Goal: Task Accomplishment & Management: Manage account settings

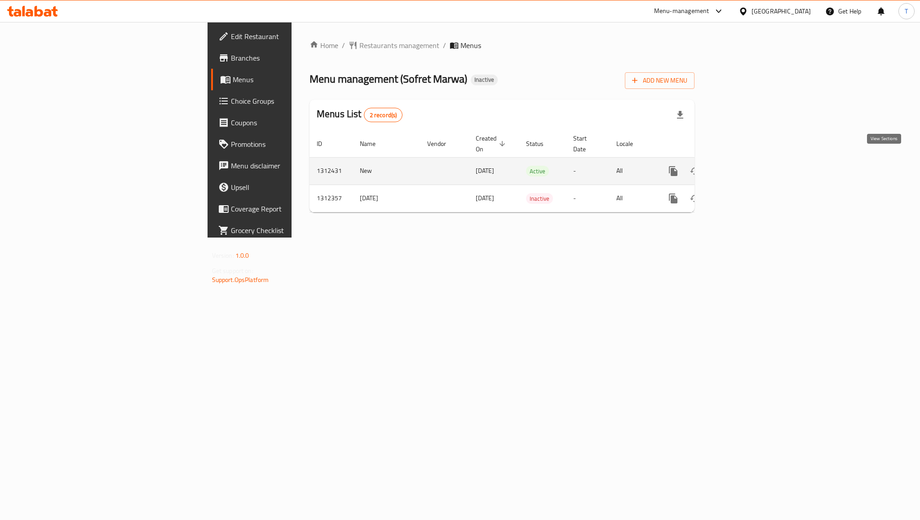
click at [744, 166] on icon "enhanced table" at bounding box center [738, 171] width 11 height 11
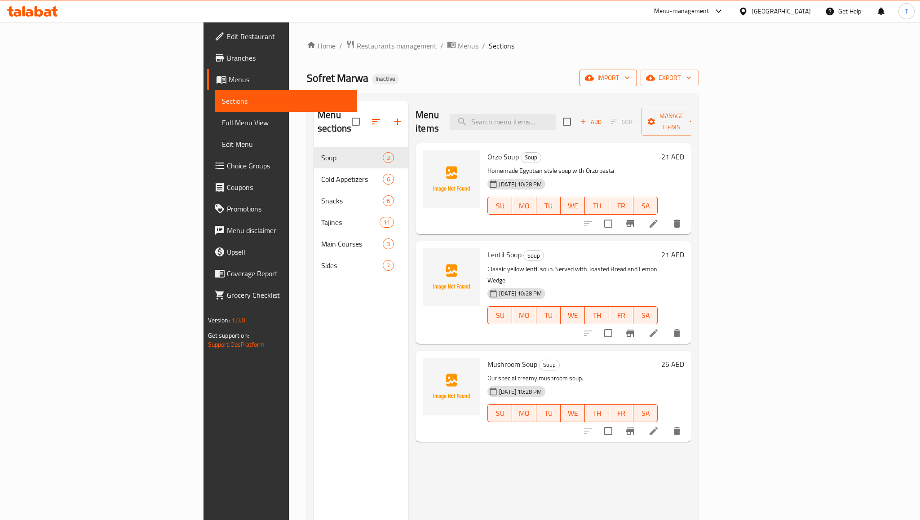
click at [632, 78] on icon "button" at bounding box center [627, 77] width 9 height 9
click at [805, 136] on span "Bulk Image upload" at bounding box center [824, 139] width 89 height 11
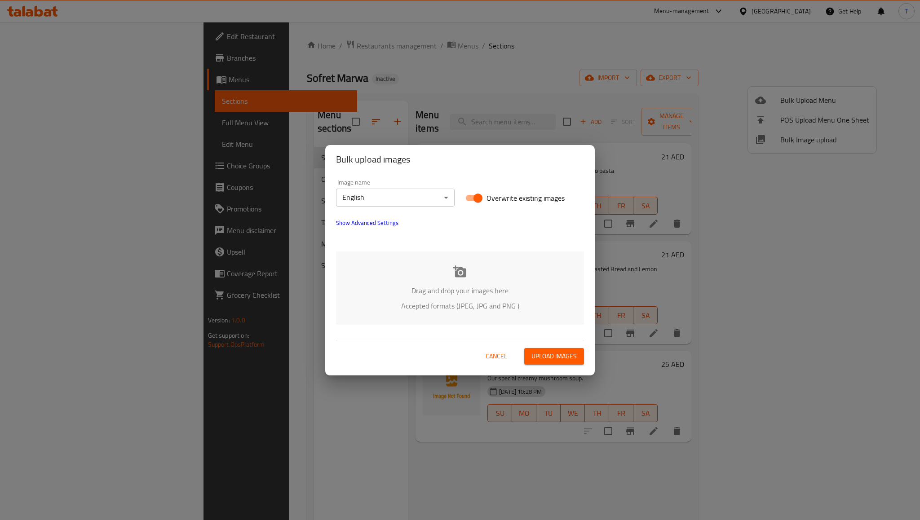
click at [489, 311] on p "Accepted formats (JPEG, JPG and PNG )" at bounding box center [460, 306] width 221 height 11
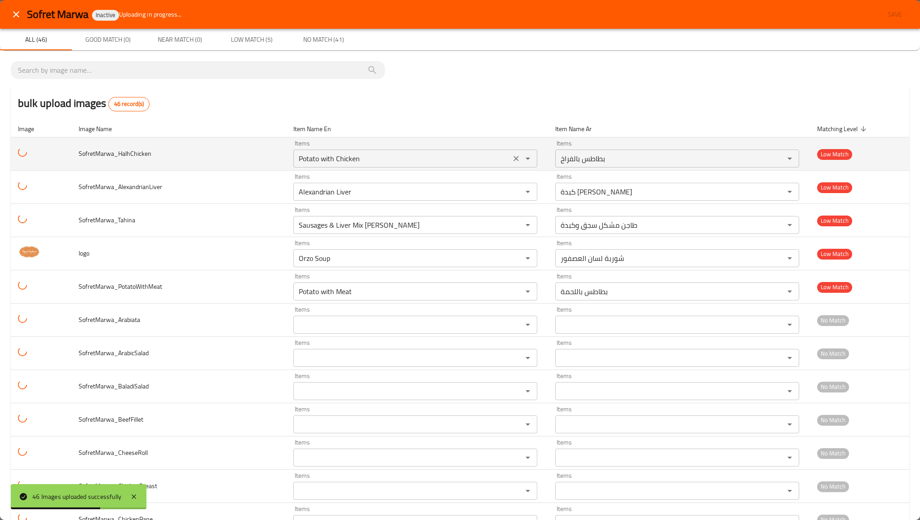
click at [337, 156] on input "Potato with Chicken" at bounding box center [402, 158] width 212 height 13
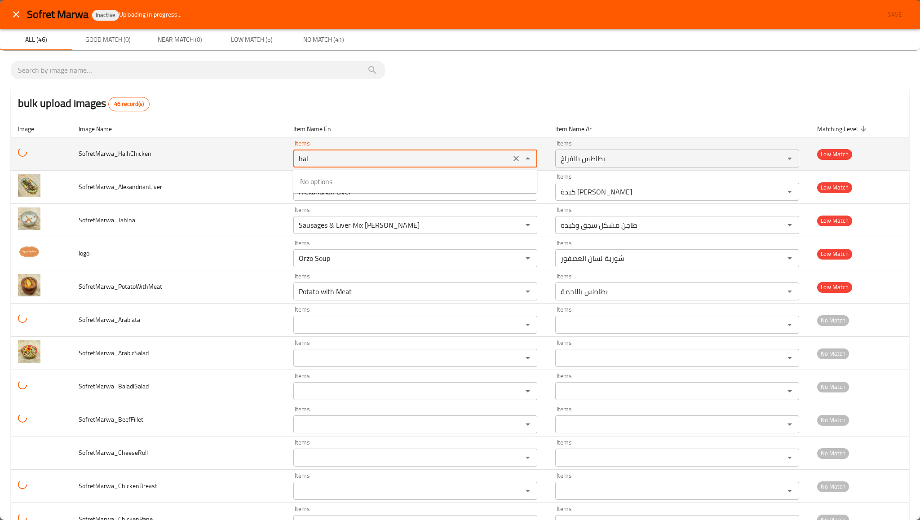
type input "hal§"
click at [517, 157] on icon "Clear" at bounding box center [515, 158] width 5 height 5
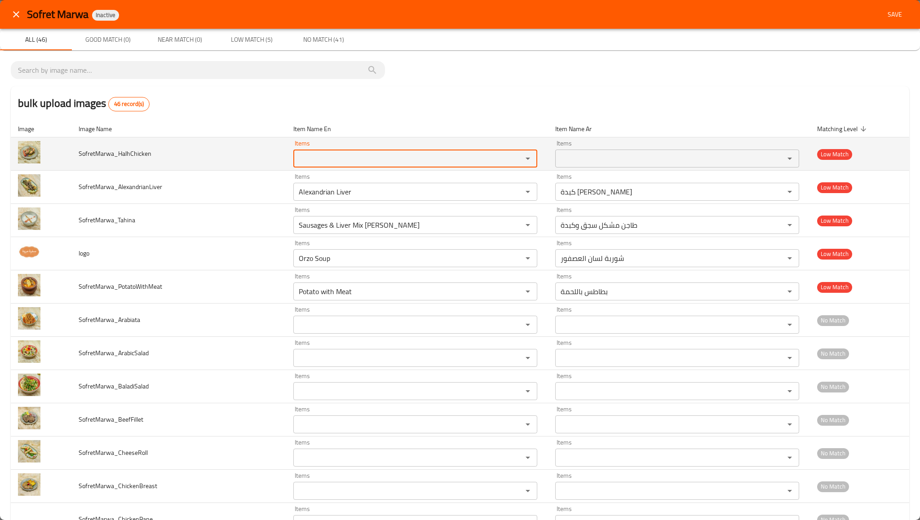
click at [31, 150] on img "enhanced table" at bounding box center [29, 152] width 22 height 22
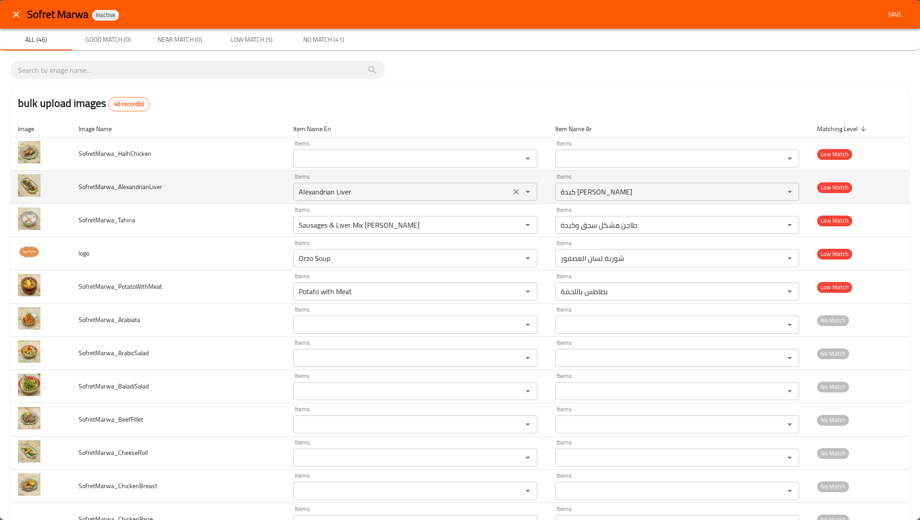
click at [385, 188] on input "Alexandrian Liver" at bounding box center [402, 192] width 212 height 13
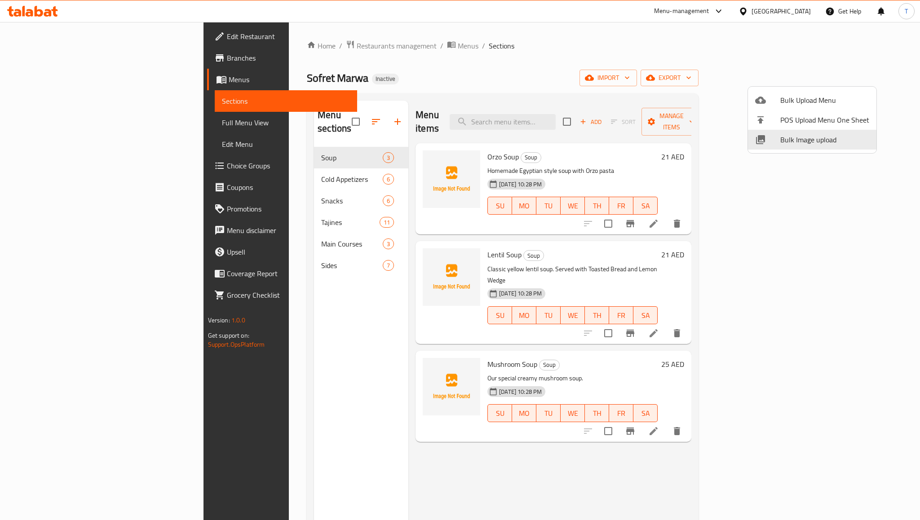
click at [235, 232] on div at bounding box center [460, 260] width 920 height 520
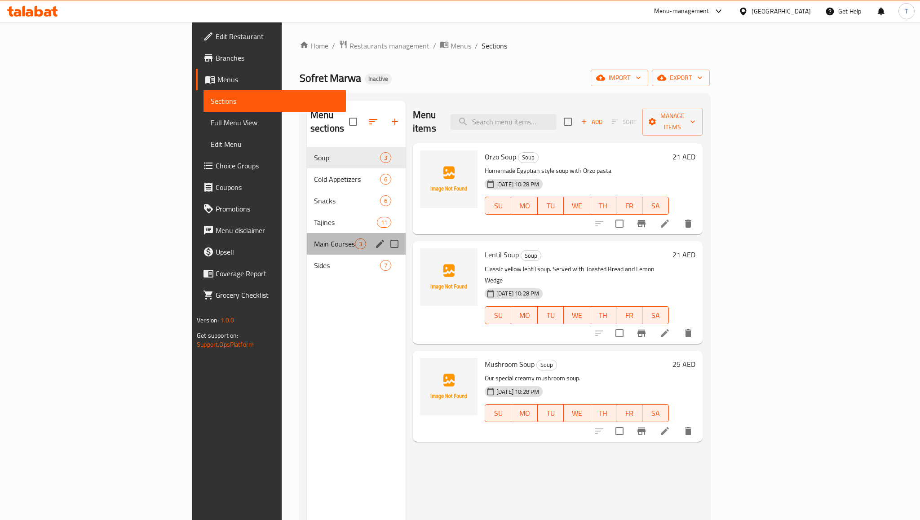
click at [307, 236] on div "Main Courses 3" at bounding box center [356, 244] width 99 height 22
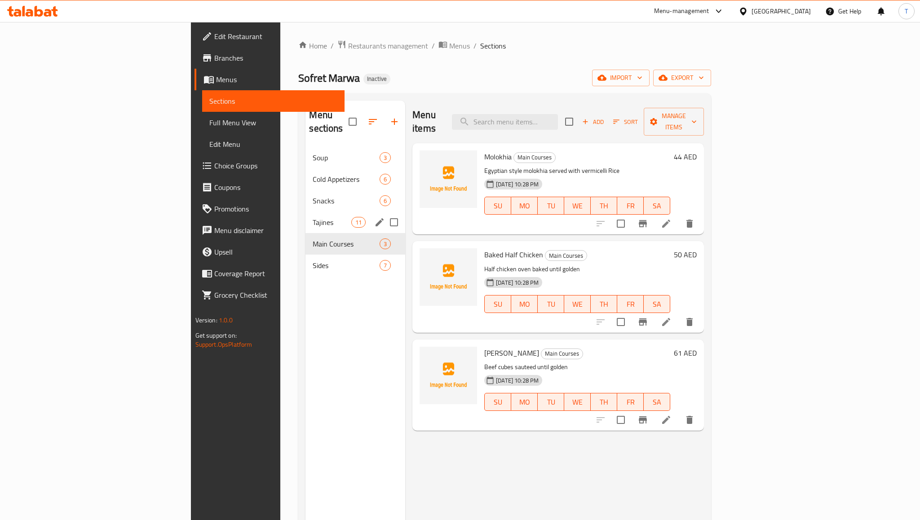
click at [305, 212] on div "Tajines 11" at bounding box center [355, 223] width 100 height 22
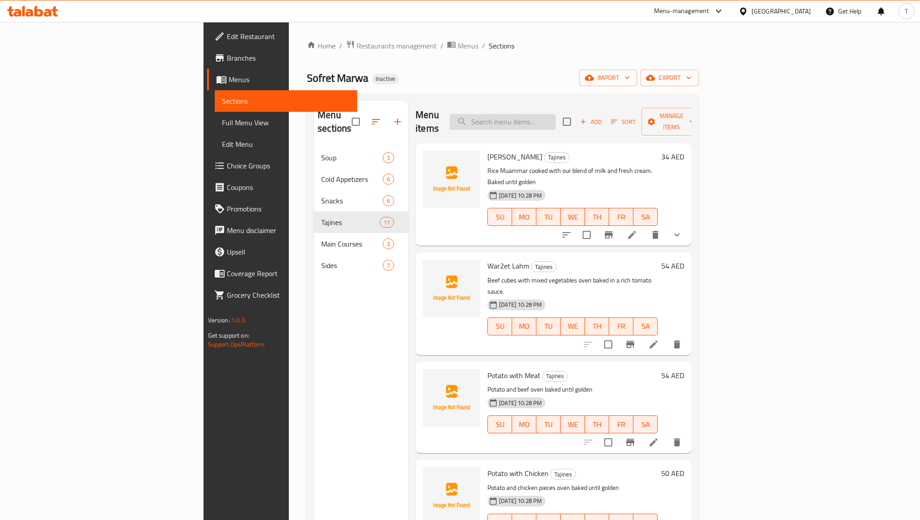
click at [556, 121] on input "search" at bounding box center [503, 122] width 106 height 16
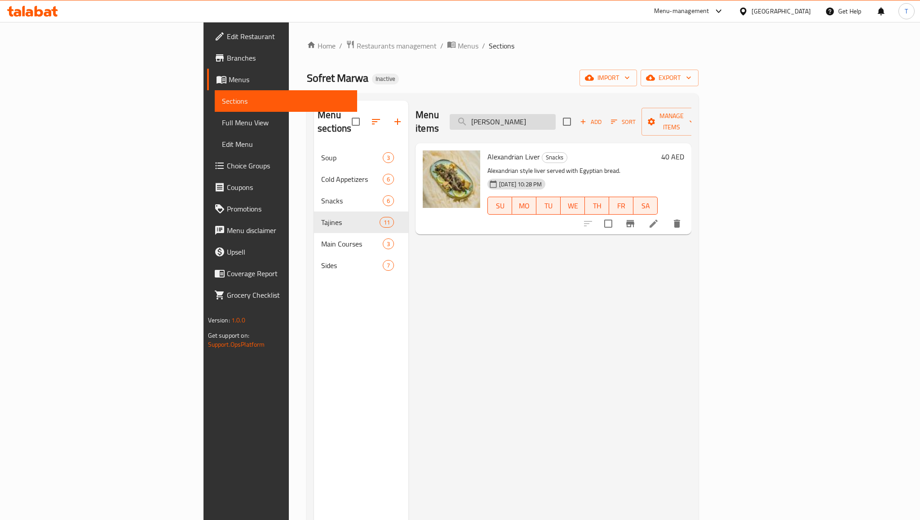
click at [556, 116] on input "alex" at bounding box center [503, 122] width 106 height 16
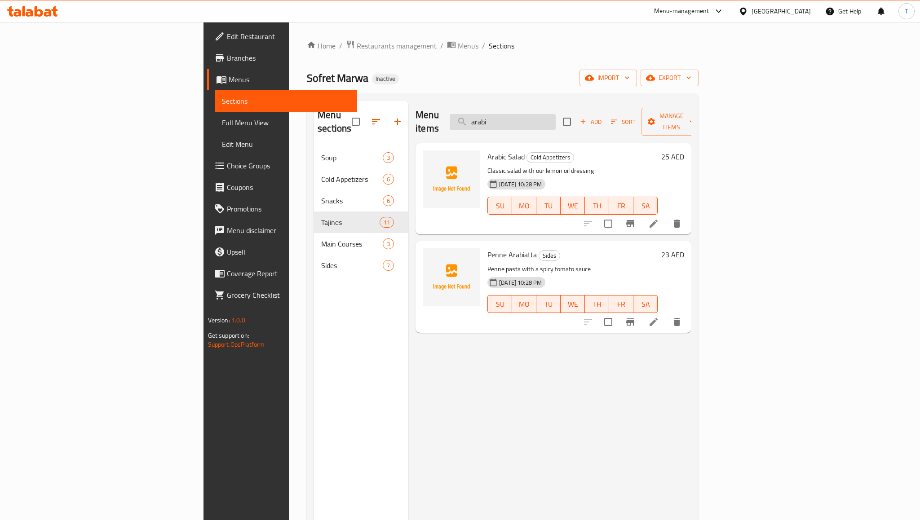
click at [556, 114] on input "arabi" at bounding box center [503, 122] width 106 height 16
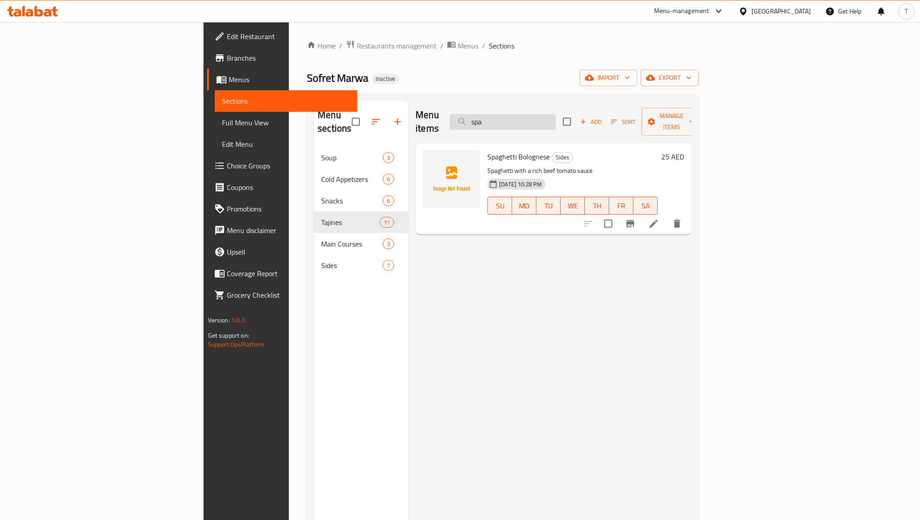
click at [556, 114] on input "spa" at bounding box center [503, 122] width 106 height 16
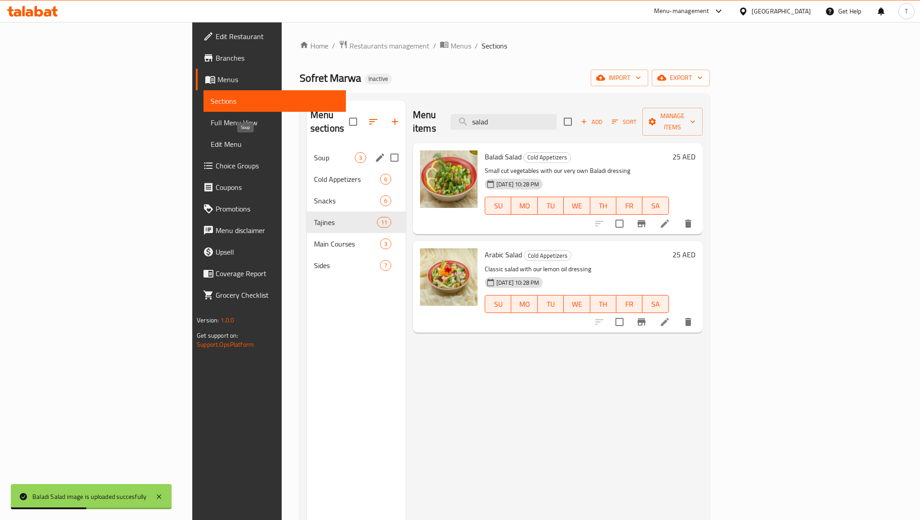
click at [314, 152] on span "Soup" at bounding box center [334, 157] width 41 height 11
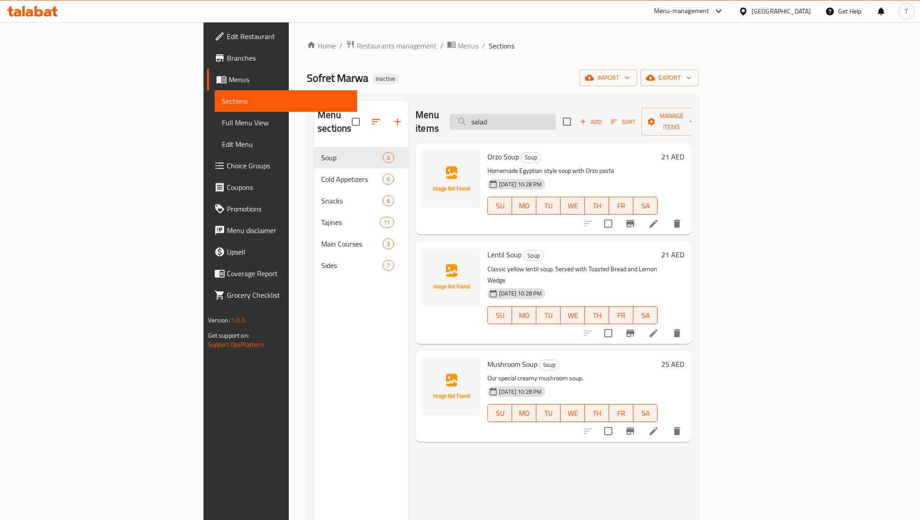
click at [556, 120] on input "salad" at bounding box center [503, 122] width 106 height 16
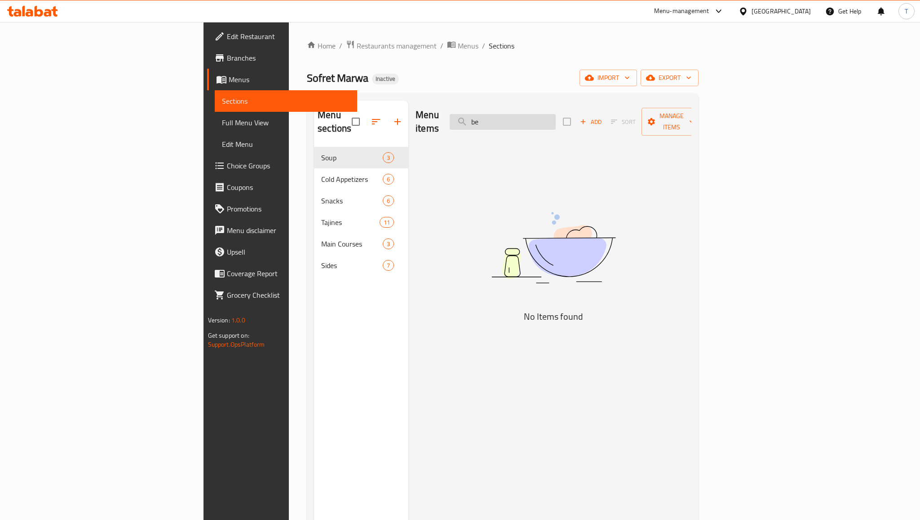
type input "b"
type input "f"
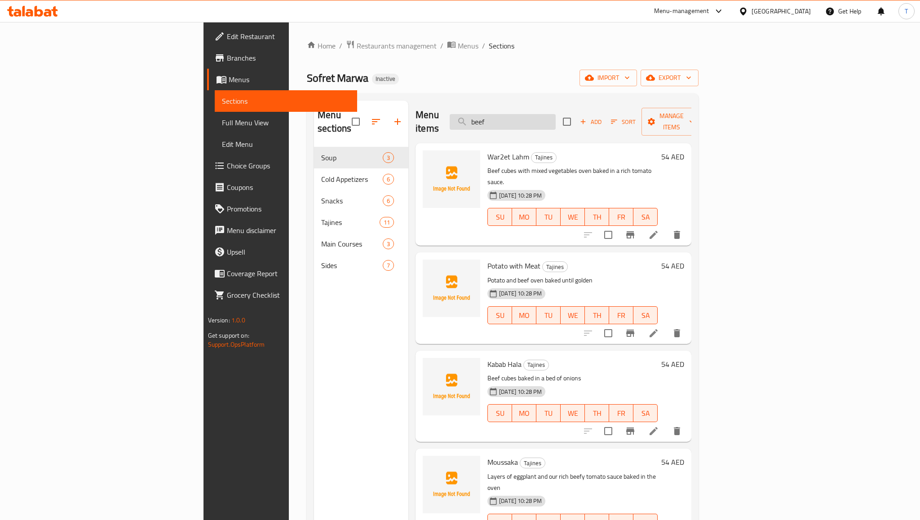
click at [556, 116] on input "beef" at bounding box center [503, 122] width 106 height 16
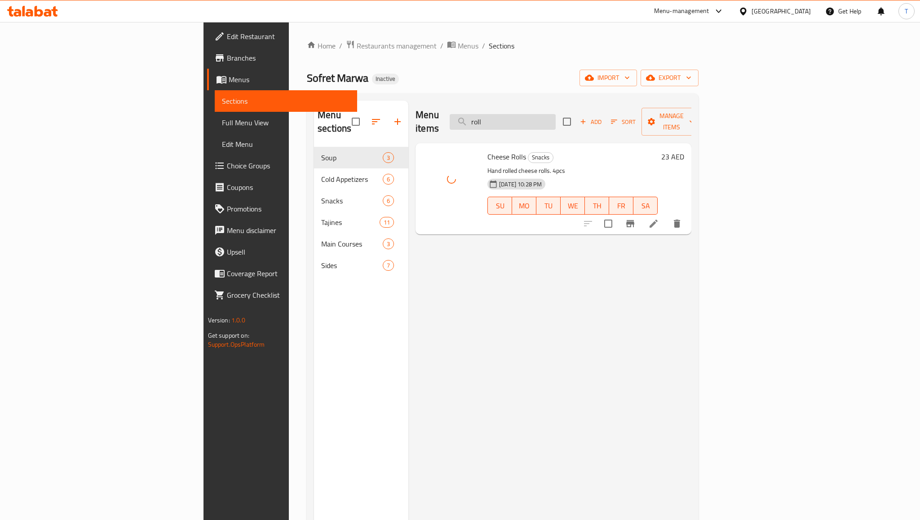
click at [556, 114] on input "roll" at bounding box center [503, 122] width 106 height 16
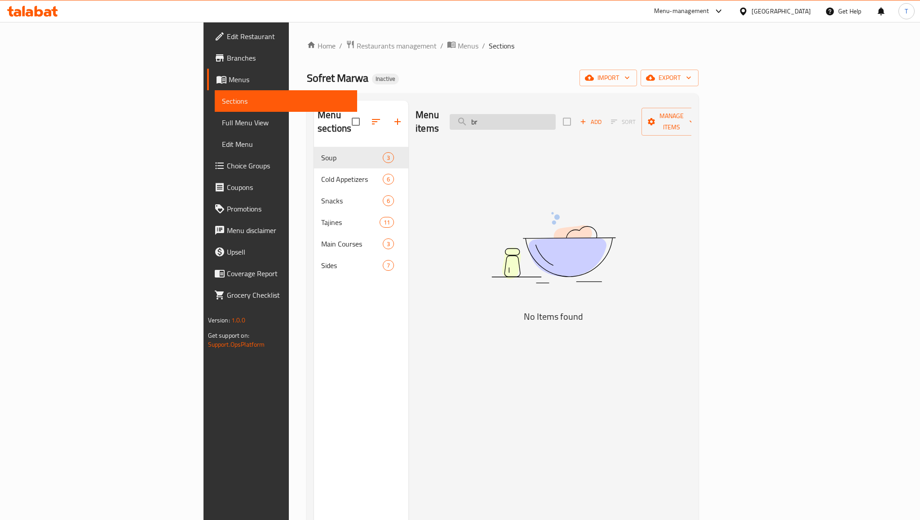
type input "b"
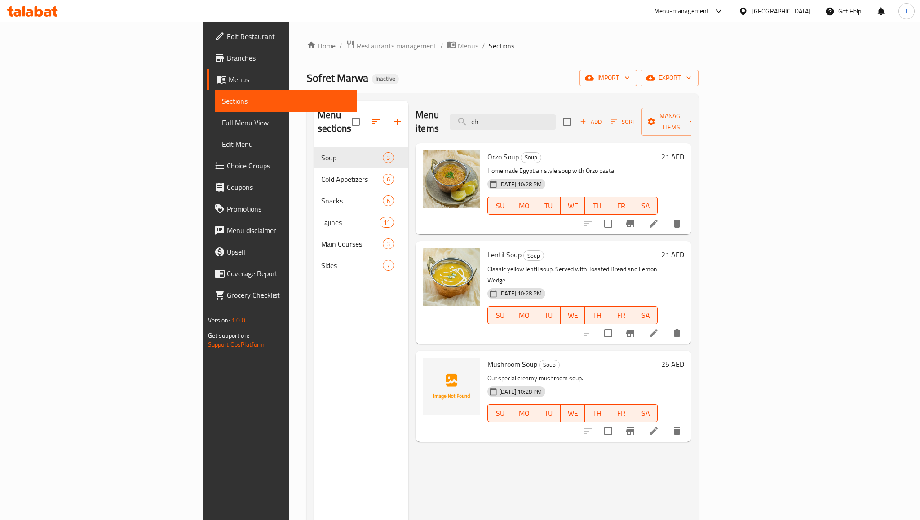
type input "c"
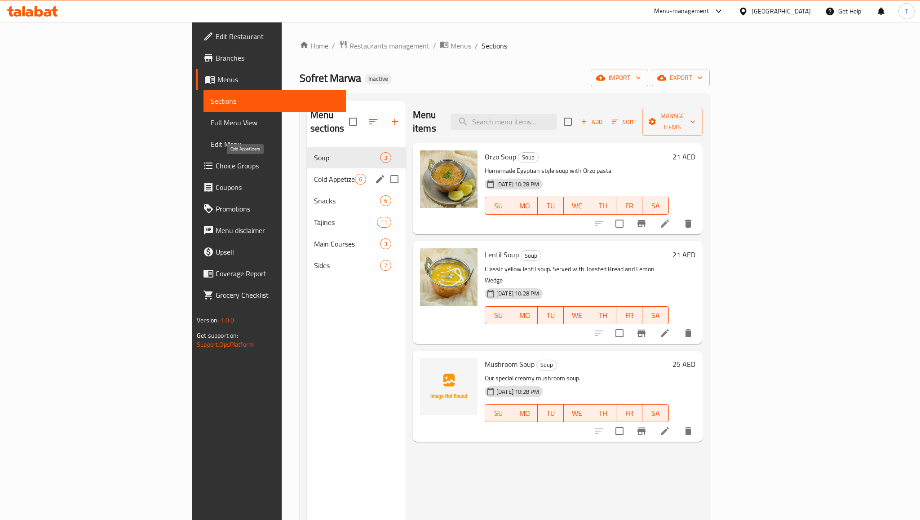
click at [314, 174] on span "Cold Appetizers" at bounding box center [334, 179] width 41 height 11
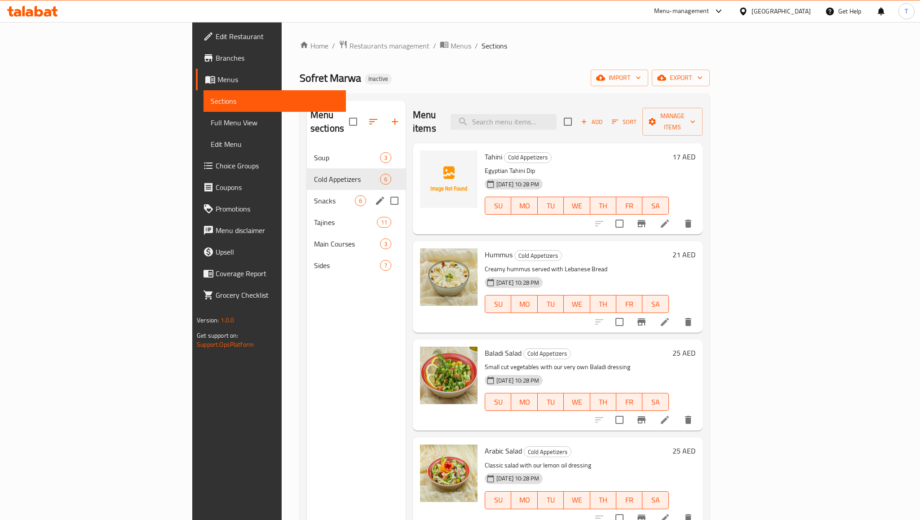
click at [307, 194] on div "Snacks 6" at bounding box center [356, 201] width 99 height 22
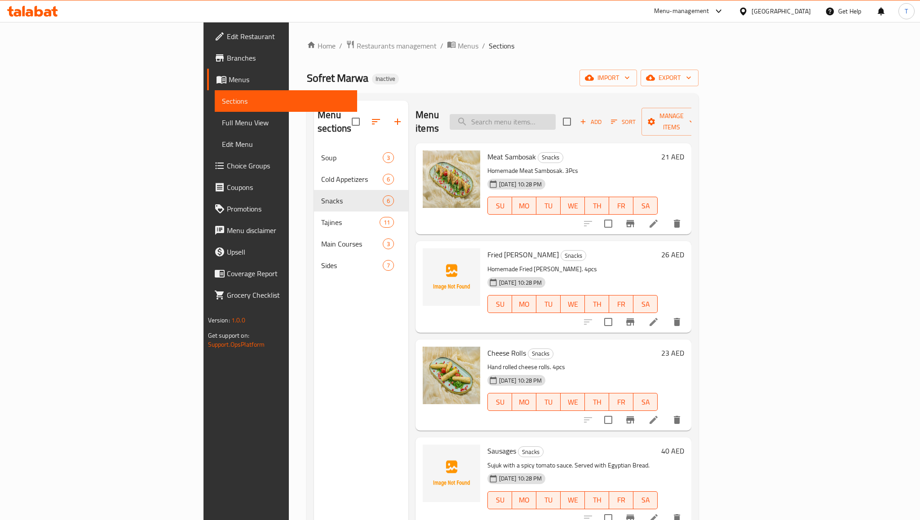
click at [556, 120] on input "search" at bounding box center [503, 122] width 106 height 16
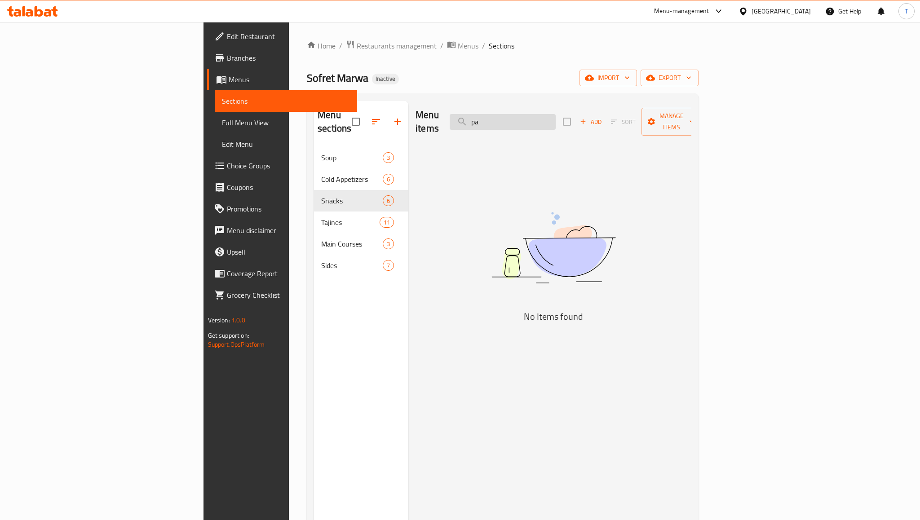
type input "p"
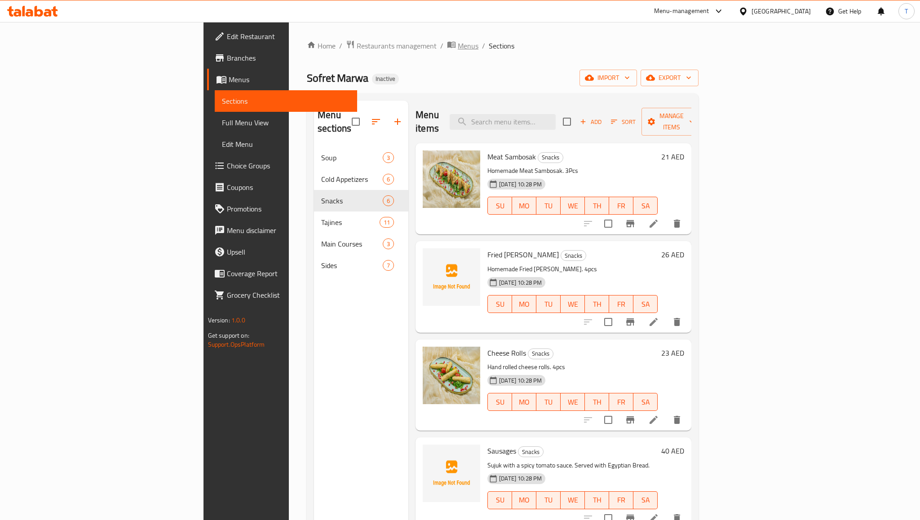
click at [458, 44] on span "Menus" at bounding box center [468, 45] width 21 height 11
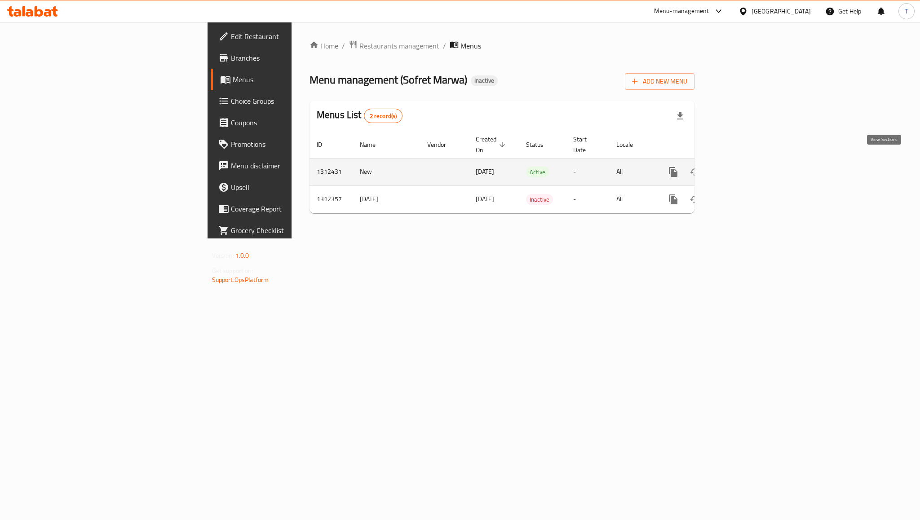
click at [744, 167] on icon "enhanced table" at bounding box center [738, 172] width 11 height 11
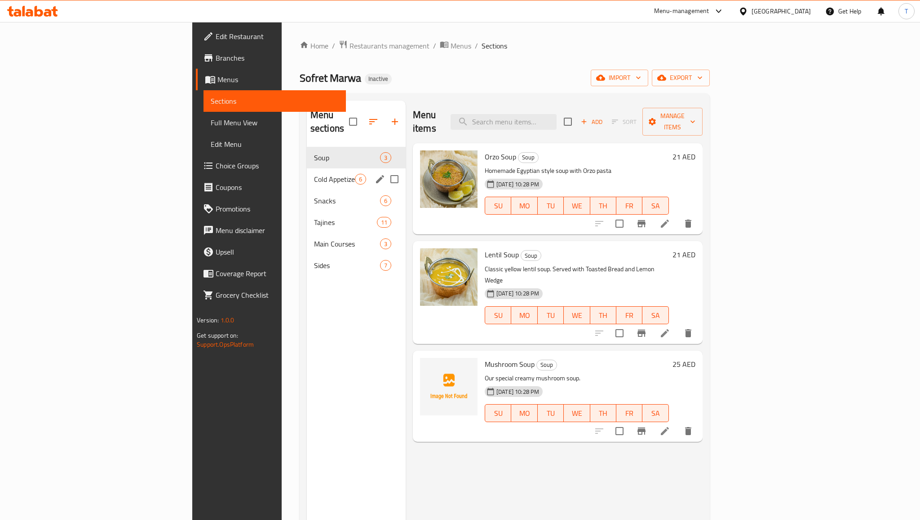
click at [307, 168] on div "Cold Appetizers 6" at bounding box center [356, 179] width 99 height 22
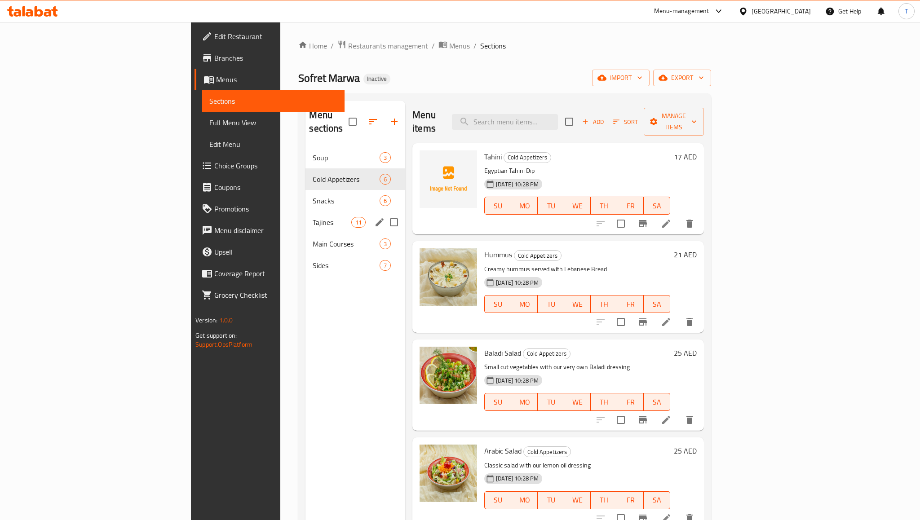
click at [305, 212] on div "Tajines 11" at bounding box center [355, 223] width 100 height 22
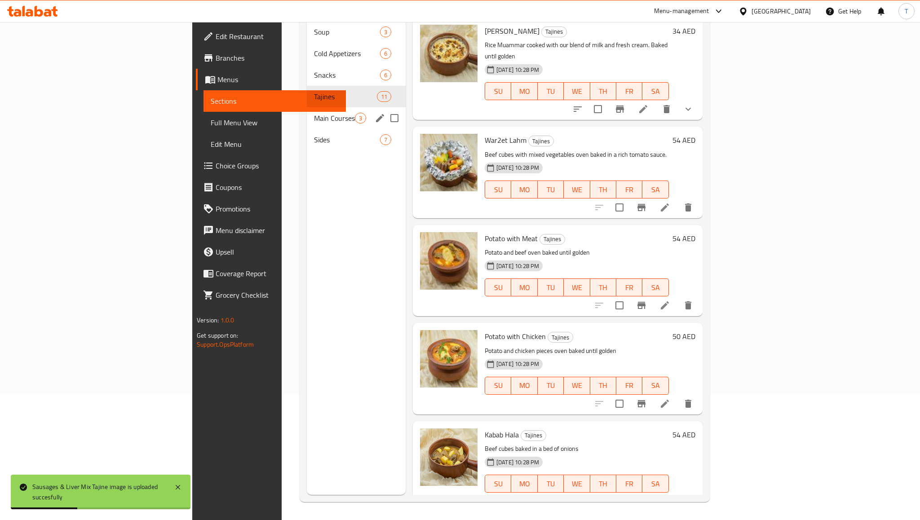
click at [307, 111] on div "Main Courses 3" at bounding box center [356, 118] width 99 height 22
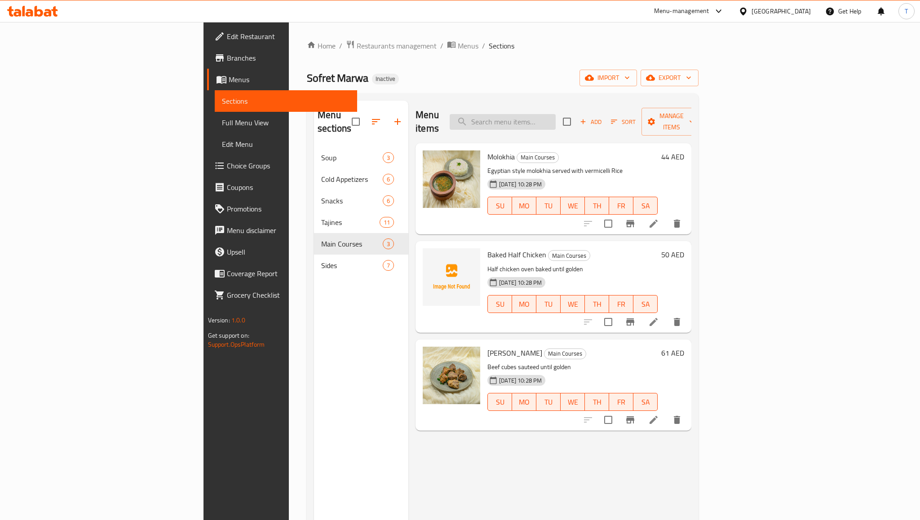
click at [547, 116] on input "search" at bounding box center [503, 122] width 106 height 16
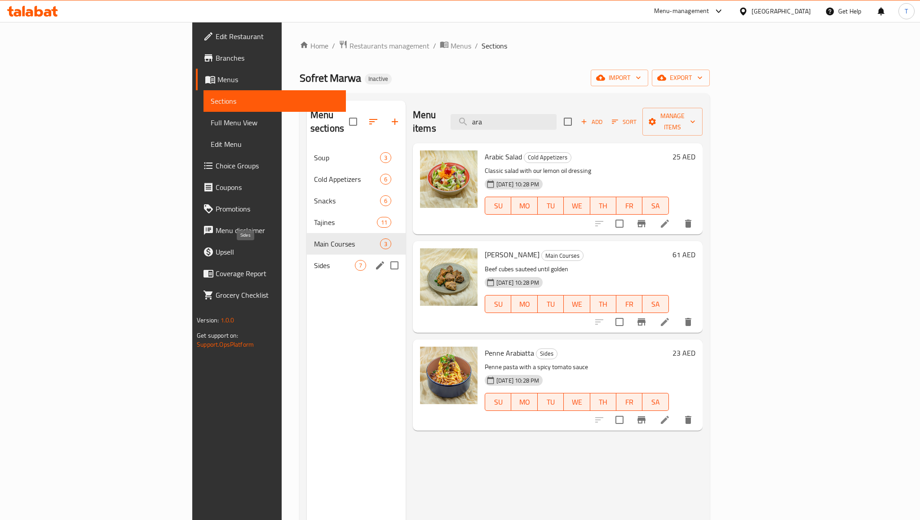
type input "ara"
click at [314, 260] on span "Sides" at bounding box center [334, 265] width 41 height 11
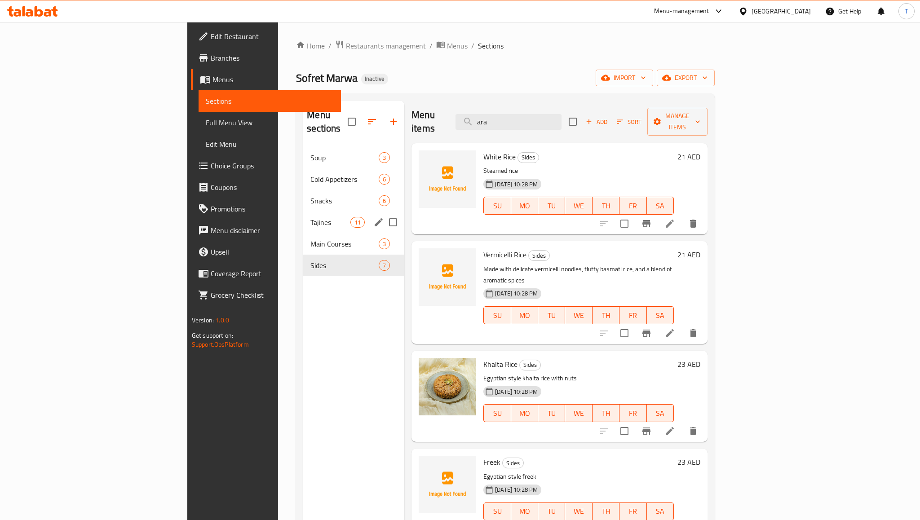
click at [303, 214] on div "Tajines 11" at bounding box center [353, 223] width 101 height 22
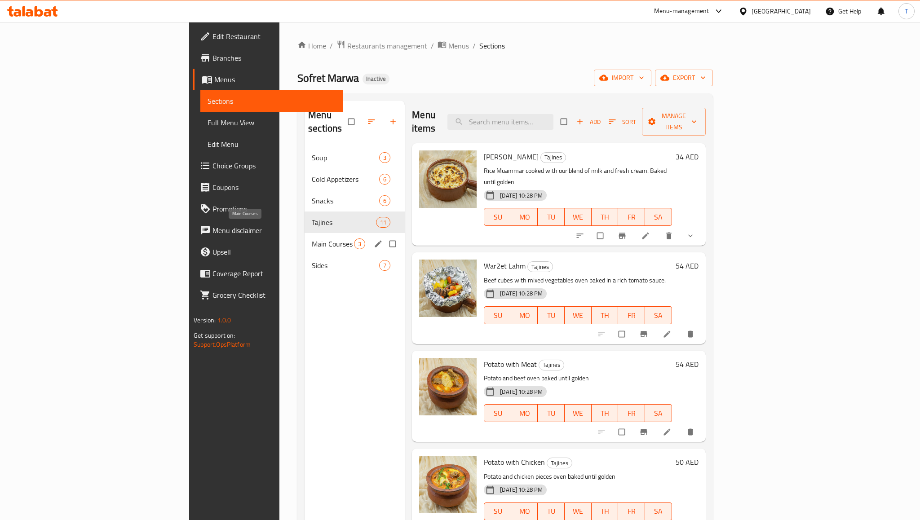
click at [312, 239] on span "Main Courses" at bounding box center [333, 244] width 42 height 11
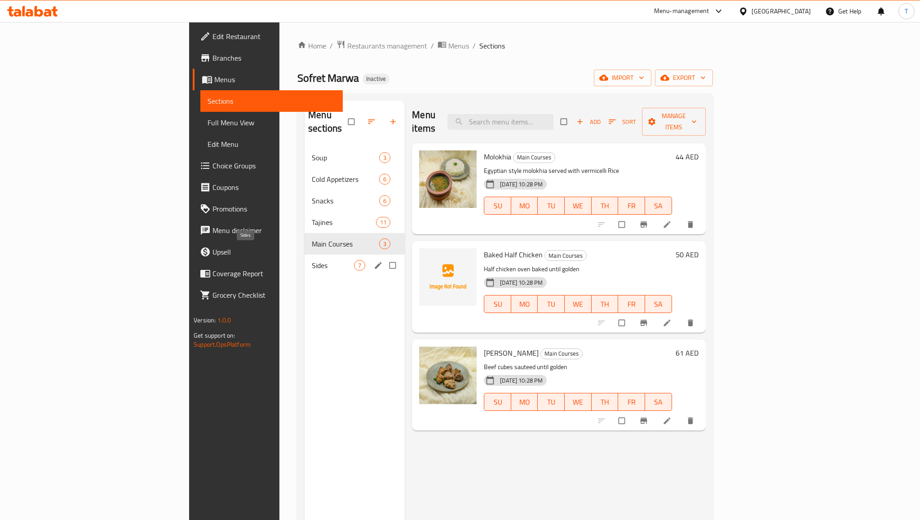
click at [312, 260] on span "Sides" at bounding box center [333, 265] width 42 height 11
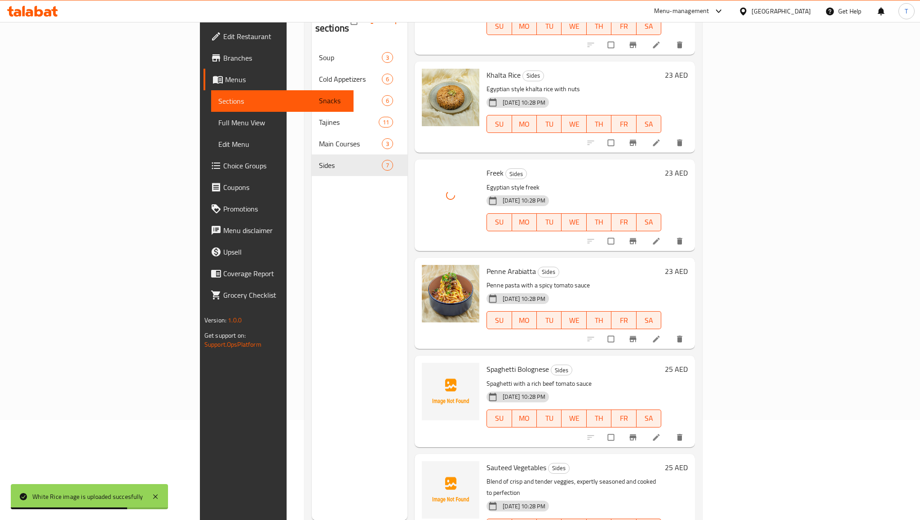
scroll to position [126, 0]
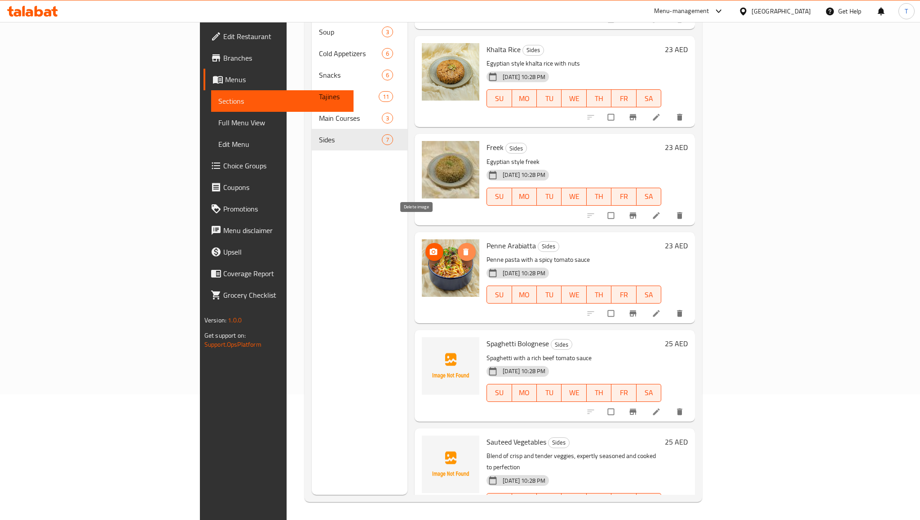
click at [463, 248] on icon "delete image" at bounding box center [465, 251] width 5 height 7
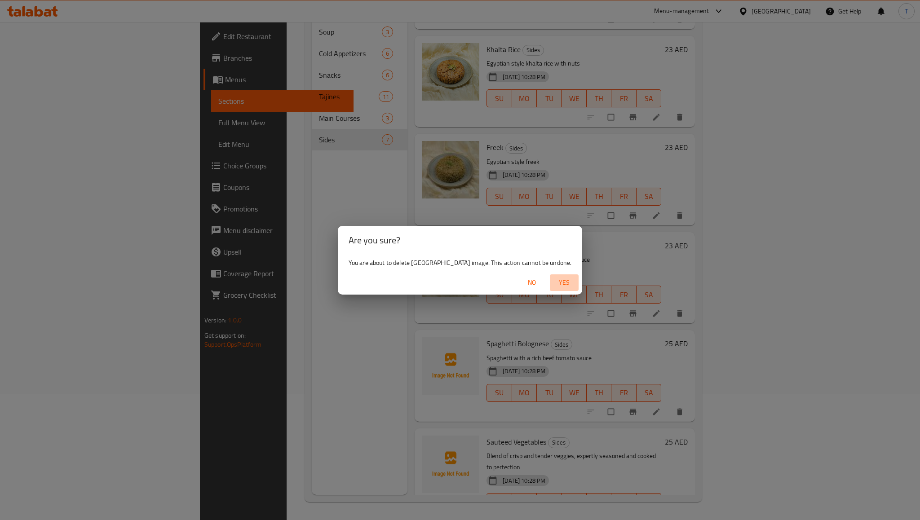
click at [559, 284] on span "Yes" at bounding box center [564, 282] width 22 height 11
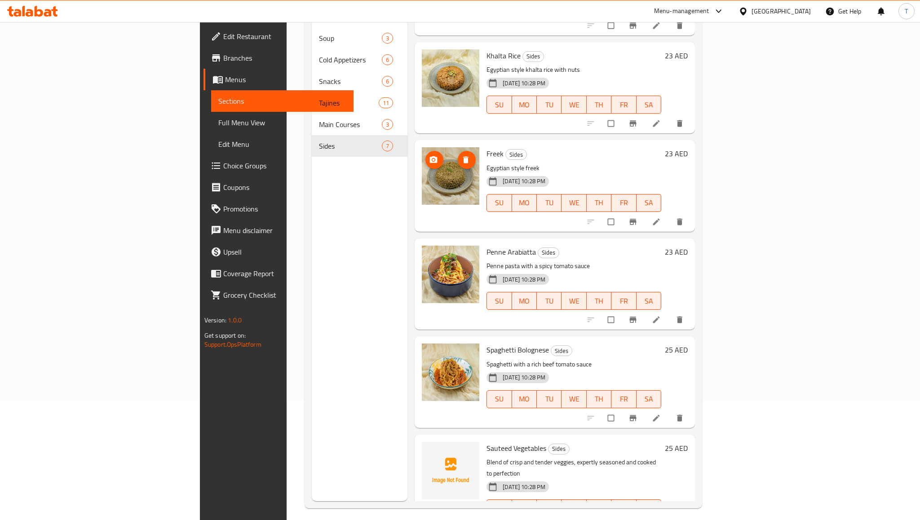
scroll to position [126, 0]
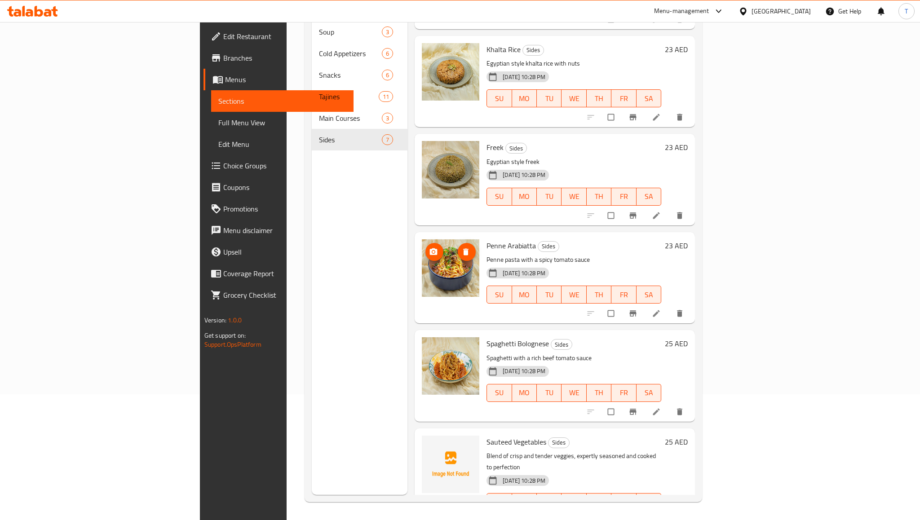
click at [422, 242] on img at bounding box center [451, 268] width 58 height 58
click at [422, 255] on img at bounding box center [451, 268] width 58 height 58
click at [487, 451] on p "Blend of crisp and tender veggies, expertly seasoned and cooked to perfection" at bounding box center [574, 462] width 175 height 22
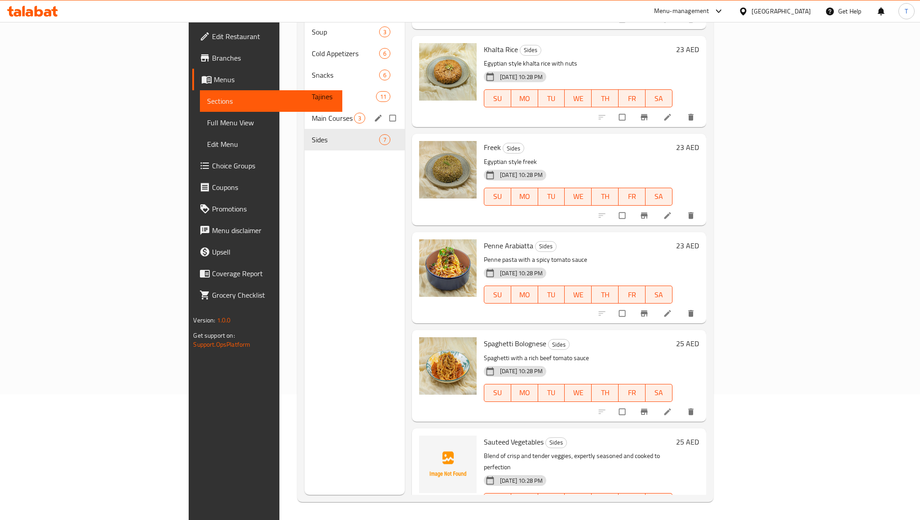
click at [305, 107] on div "Main Courses 3" at bounding box center [355, 118] width 100 height 22
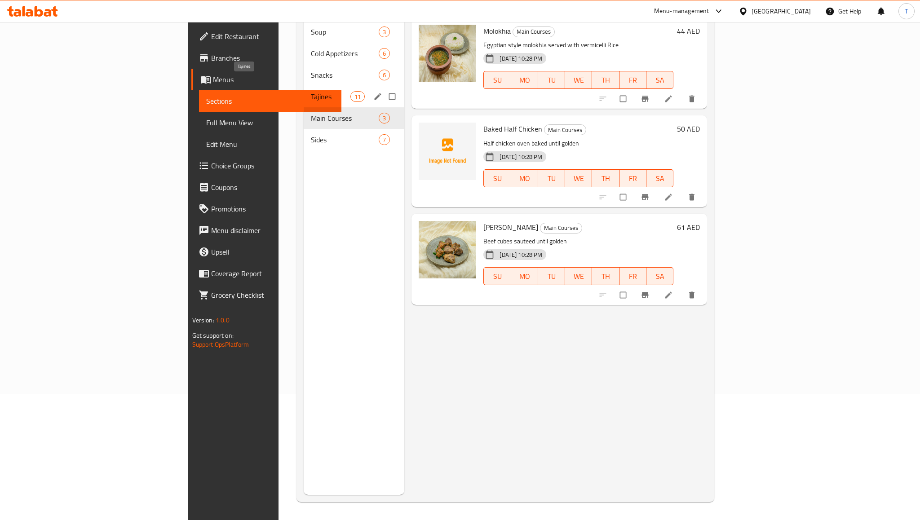
click at [311, 91] on span "Tajines" at bounding box center [331, 96] width 40 height 11
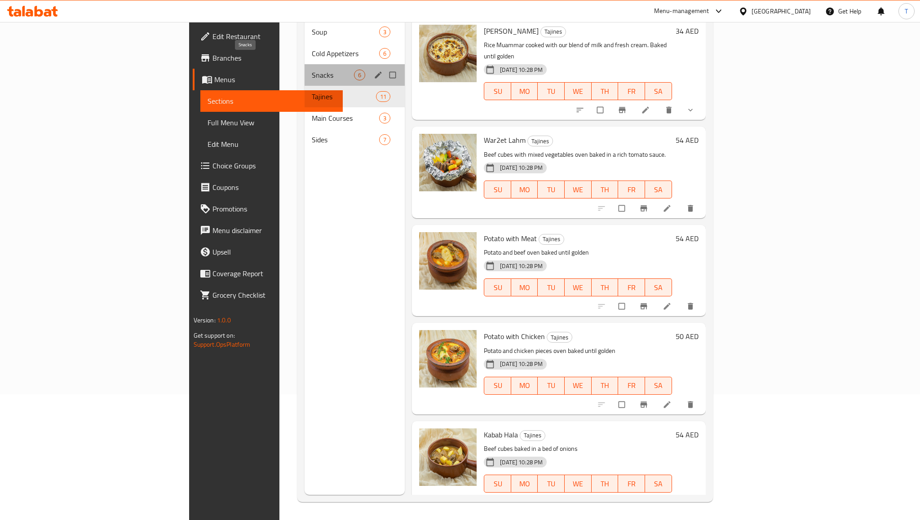
click at [312, 70] on span "Snacks" at bounding box center [333, 75] width 42 height 11
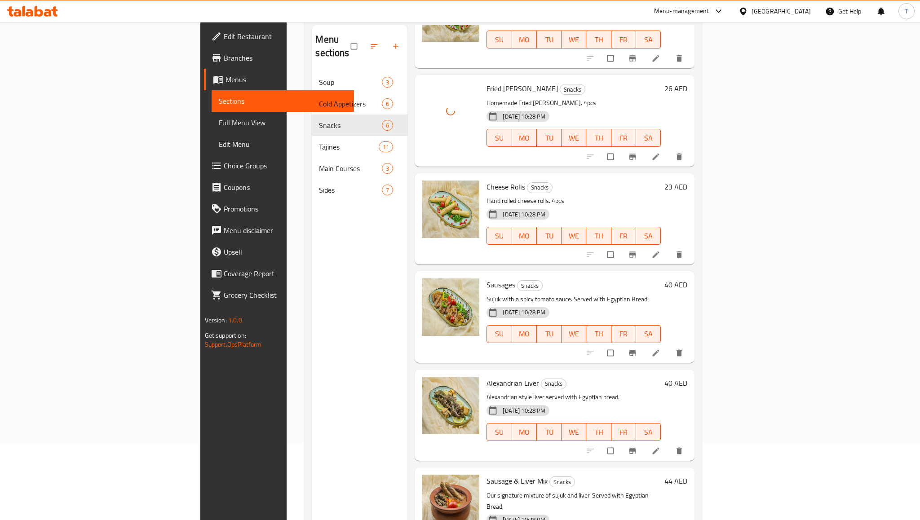
scroll to position [126, 0]
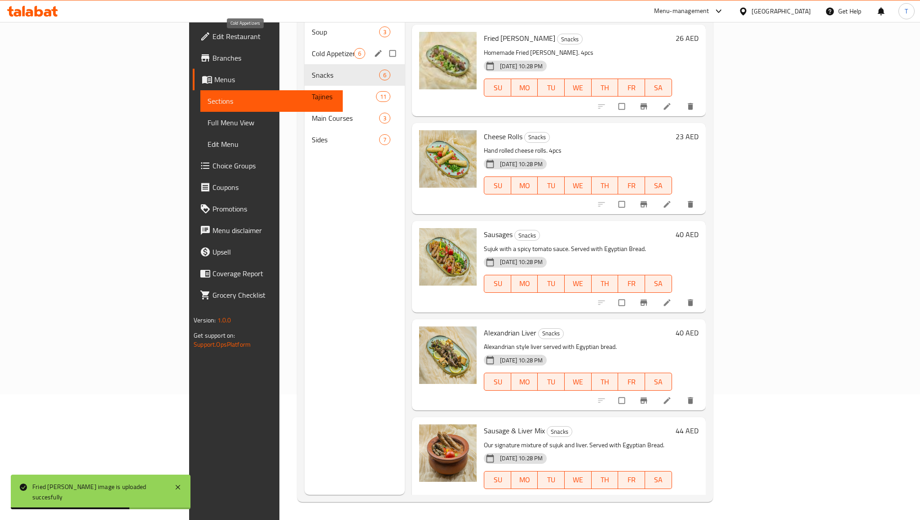
click at [312, 48] on span "Cold Appetizers" at bounding box center [333, 53] width 42 height 11
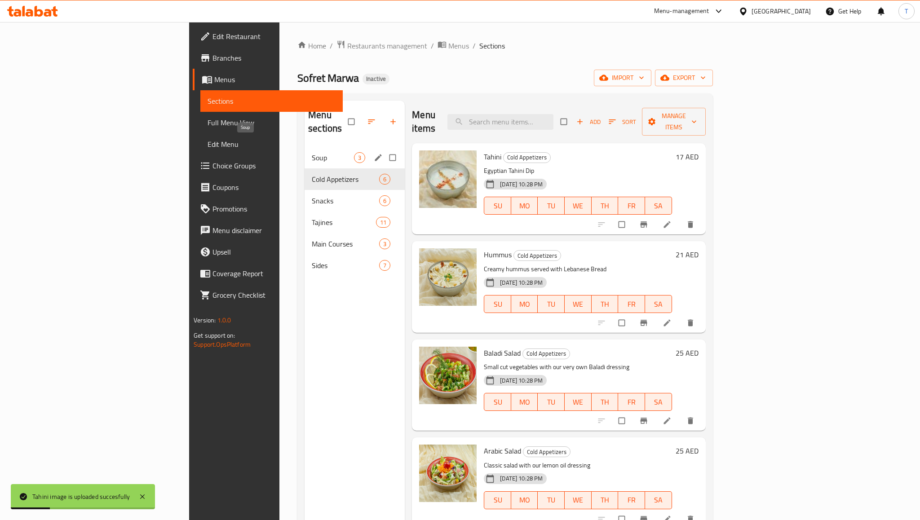
click at [312, 152] on span "Soup" at bounding box center [333, 157] width 42 height 11
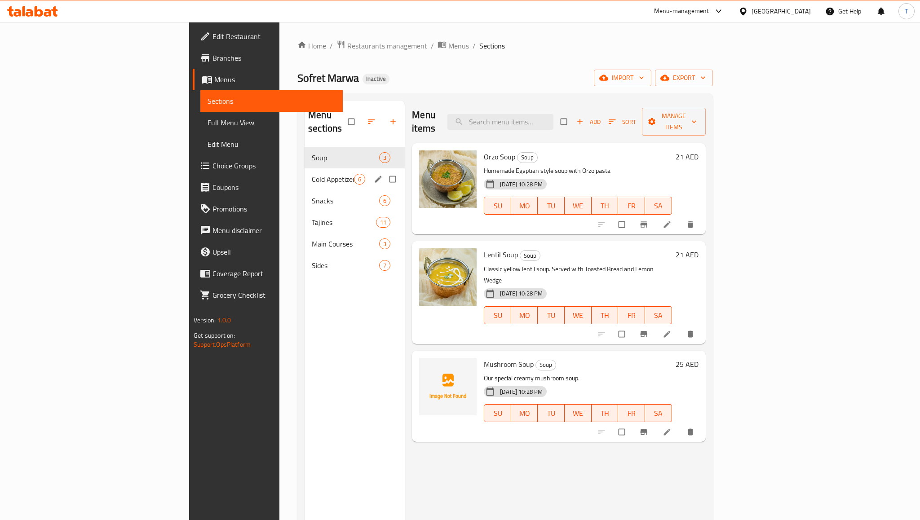
click at [305, 168] on div "Cold Appetizers 6" at bounding box center [355, 179] width 100 height 22
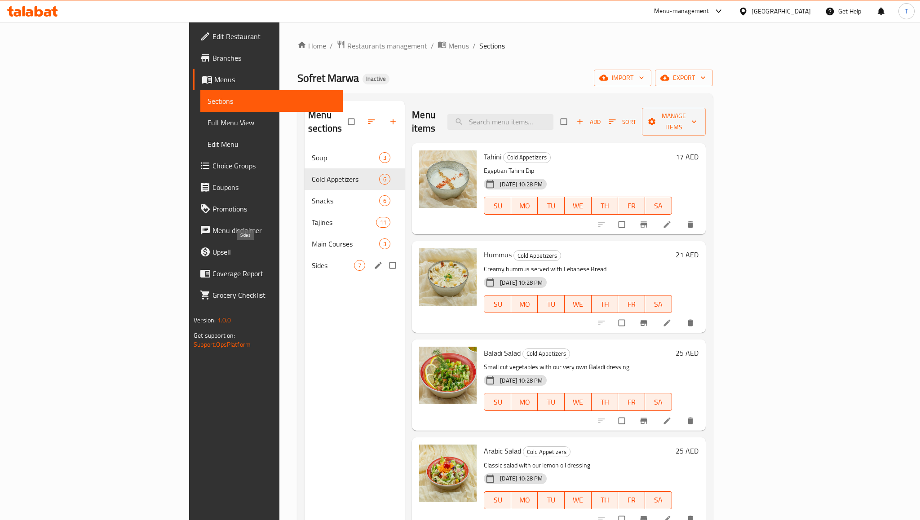
click at [312, 260] on span "Sides" at bounding box center [333, 265] width 42 height 11
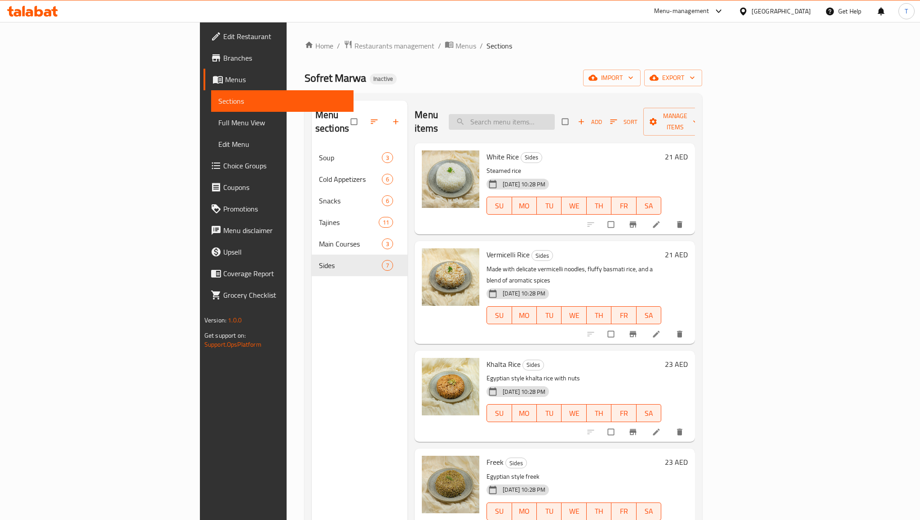
click at [541, 117] on input "search" at bounding box center [502, 122] width 106 height 16
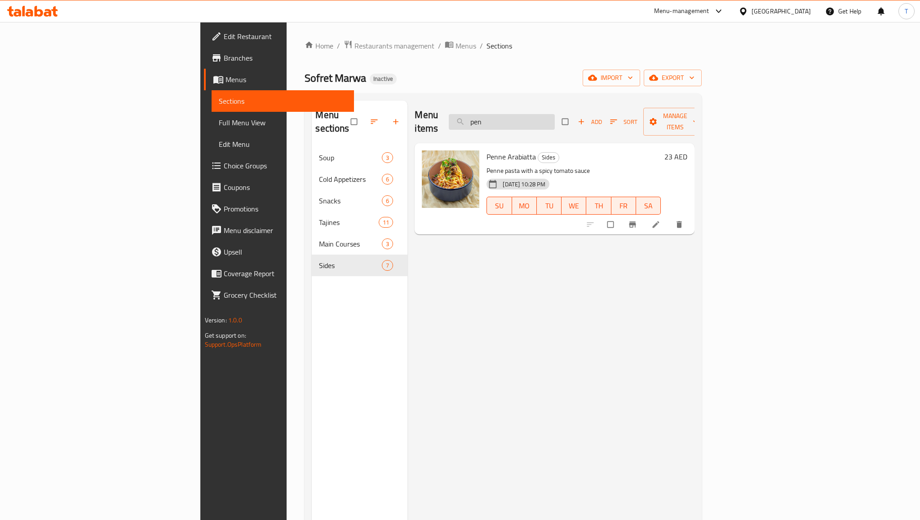
click at [555, 114] on input "pen" at bounding box center [502, 122] width 106 height 16
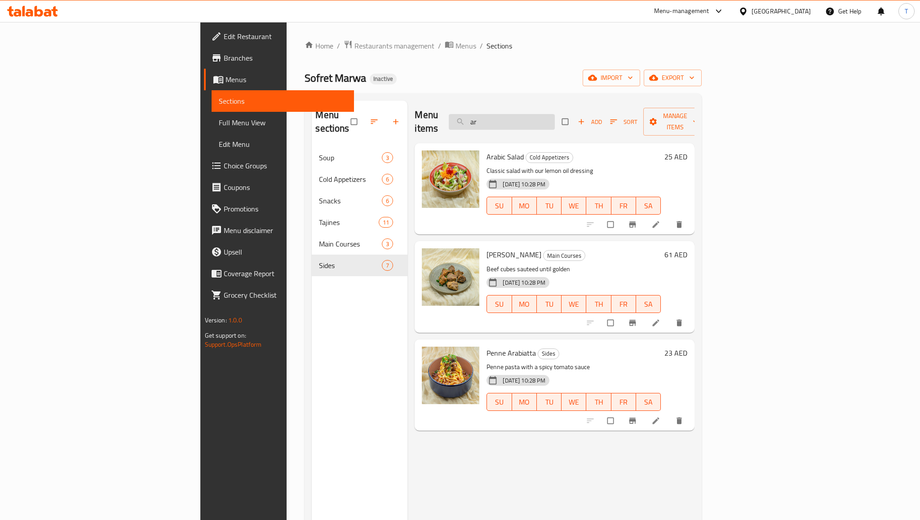
type input "a"
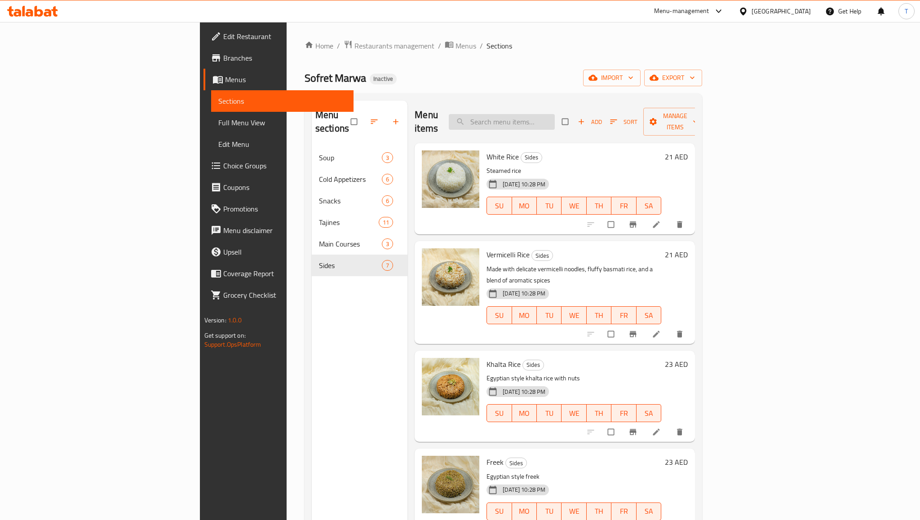
type input "o"
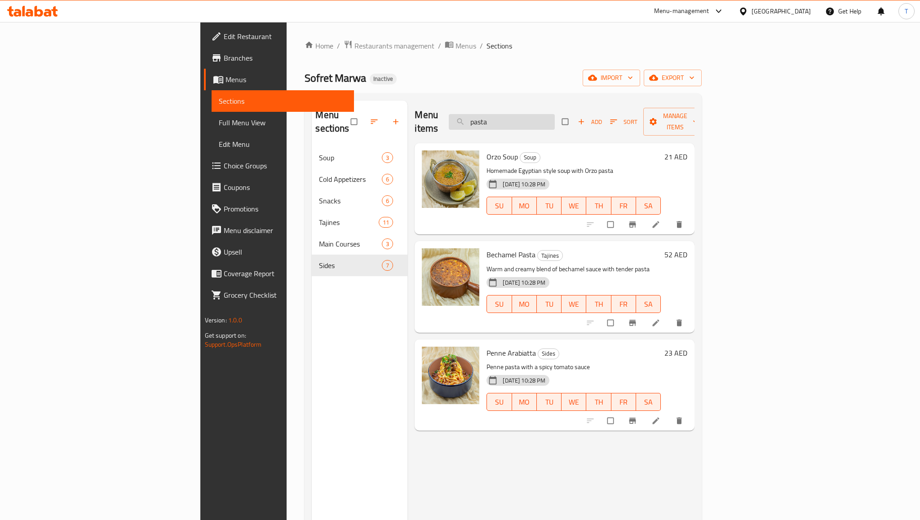
click at [555, 116] on input "pasta" at bounding box center [502, 122] width 106 height 16
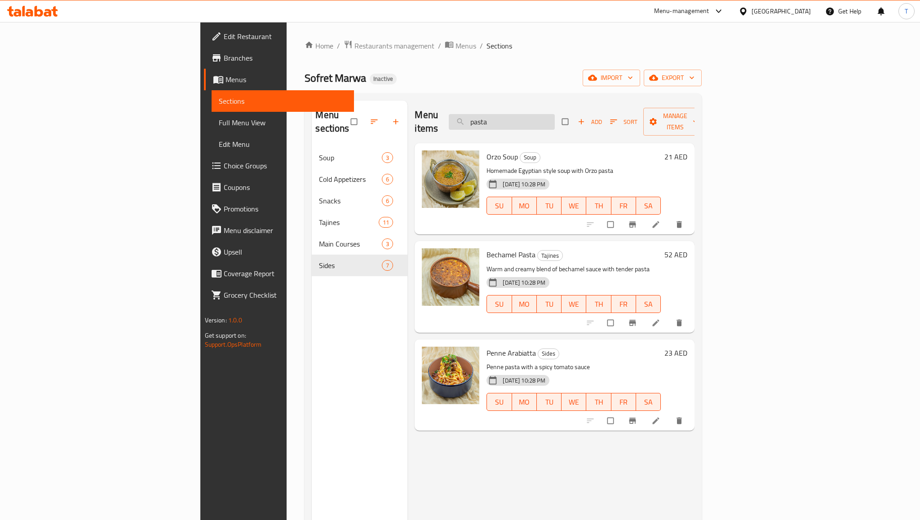
click at [555, 116] on input "pasta" at bounding box center [502, 122] width 106 height 16
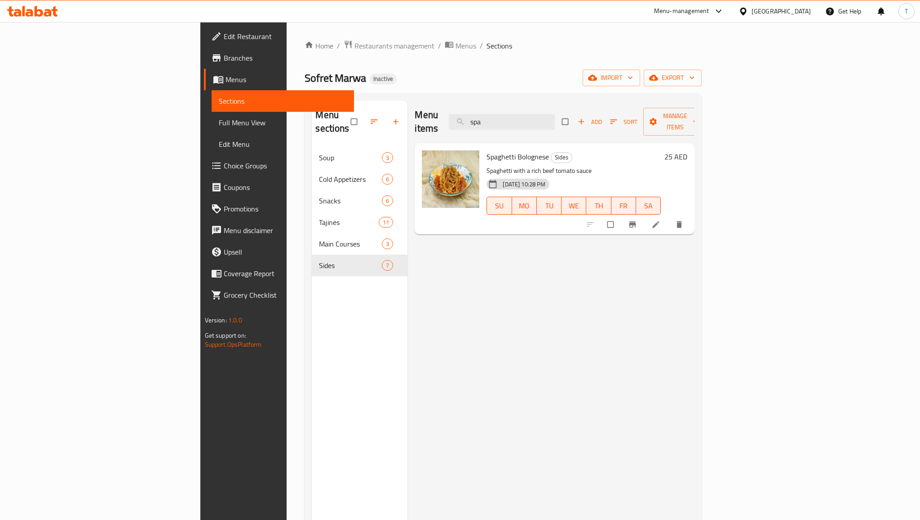
type input "spa"
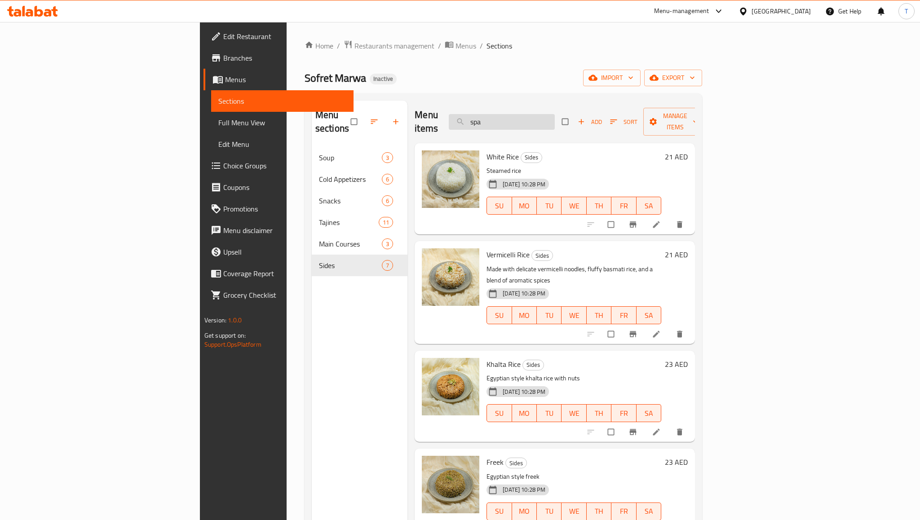
click at [555, 115] on input "spa" at bounding box center [502, 122] width 106 height 16
click at [218, 121] on span "Full Menu View" at bounding box center [282, 122] width 128 height 11
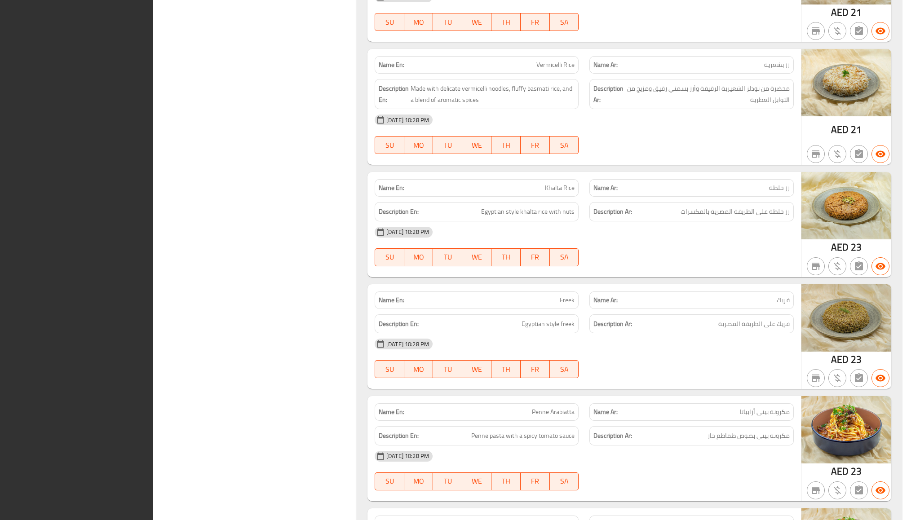
scroll to position [4117, 0]
